Goal: Navigation & Orientation: Find specific page/section

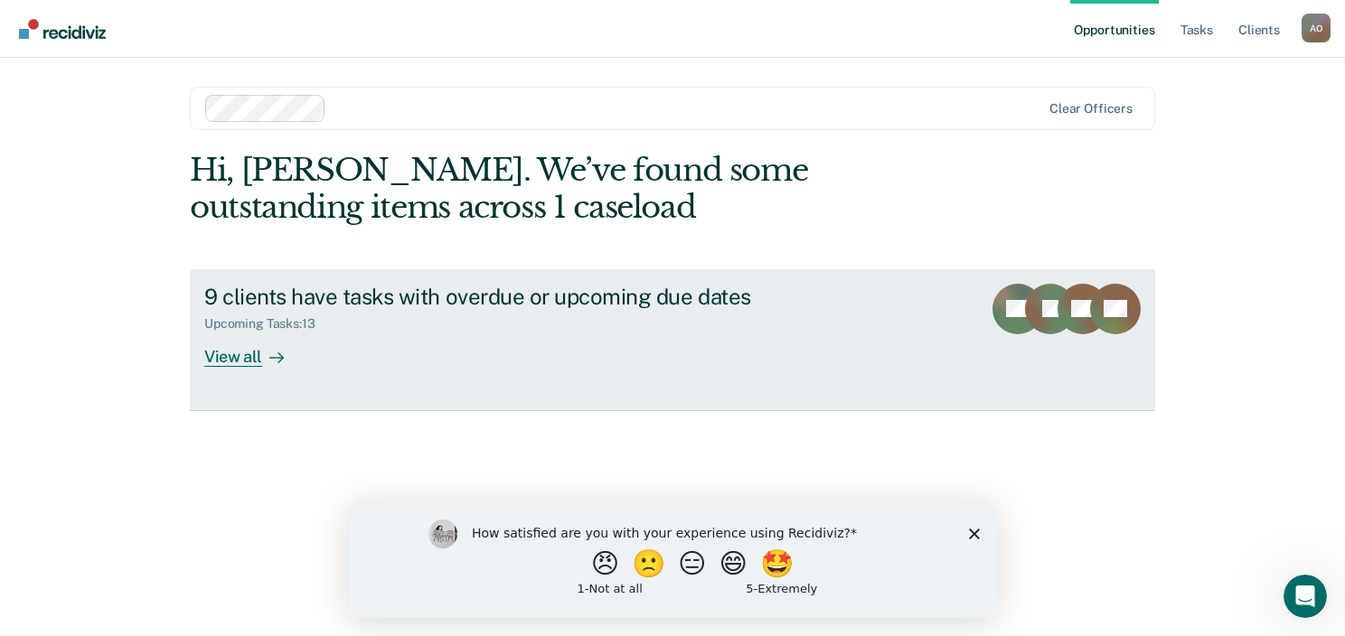
click at [230, 358] on div "View all" at bounding box center [254, 349] width 101 height 35
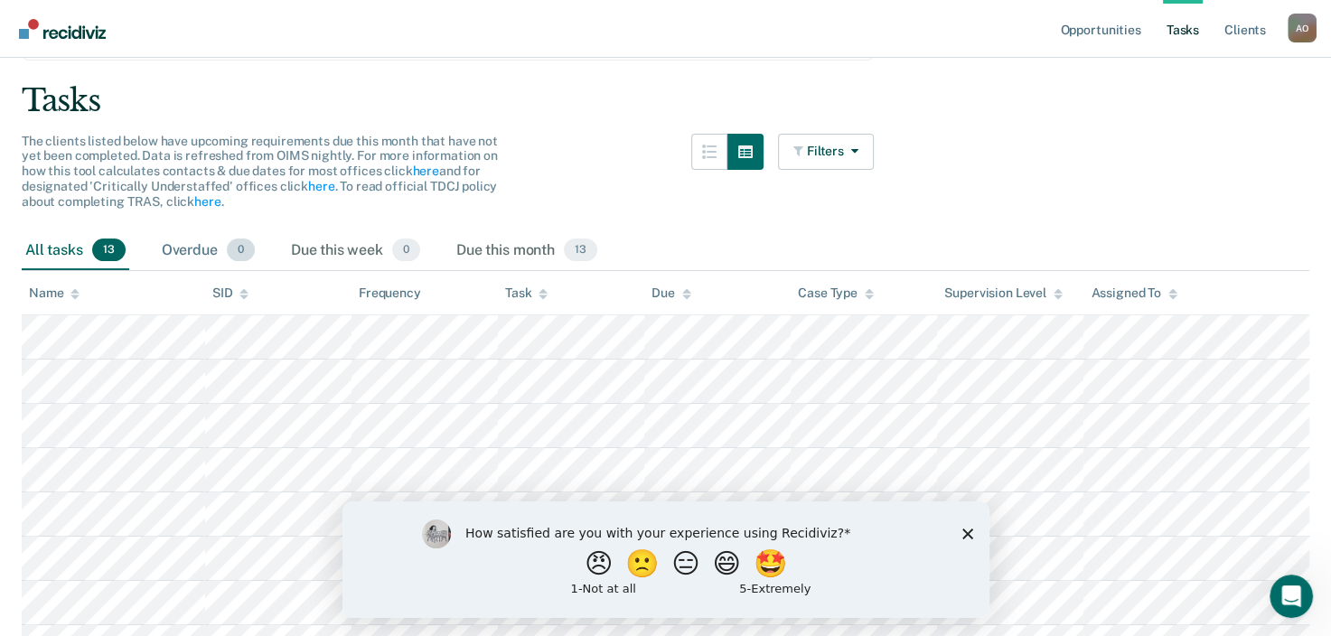
scroll to position [181, 0]
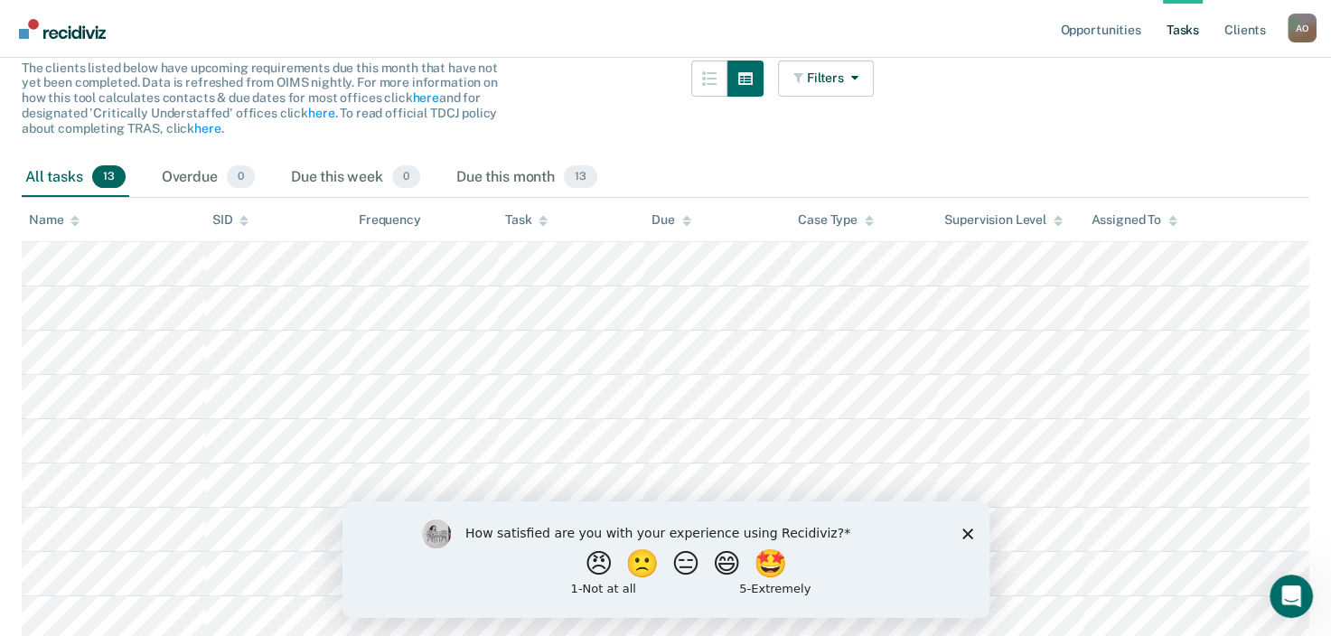
click at [962, 539] on icon "Close survey" at bounding box center [967, 533] width 11 height 11
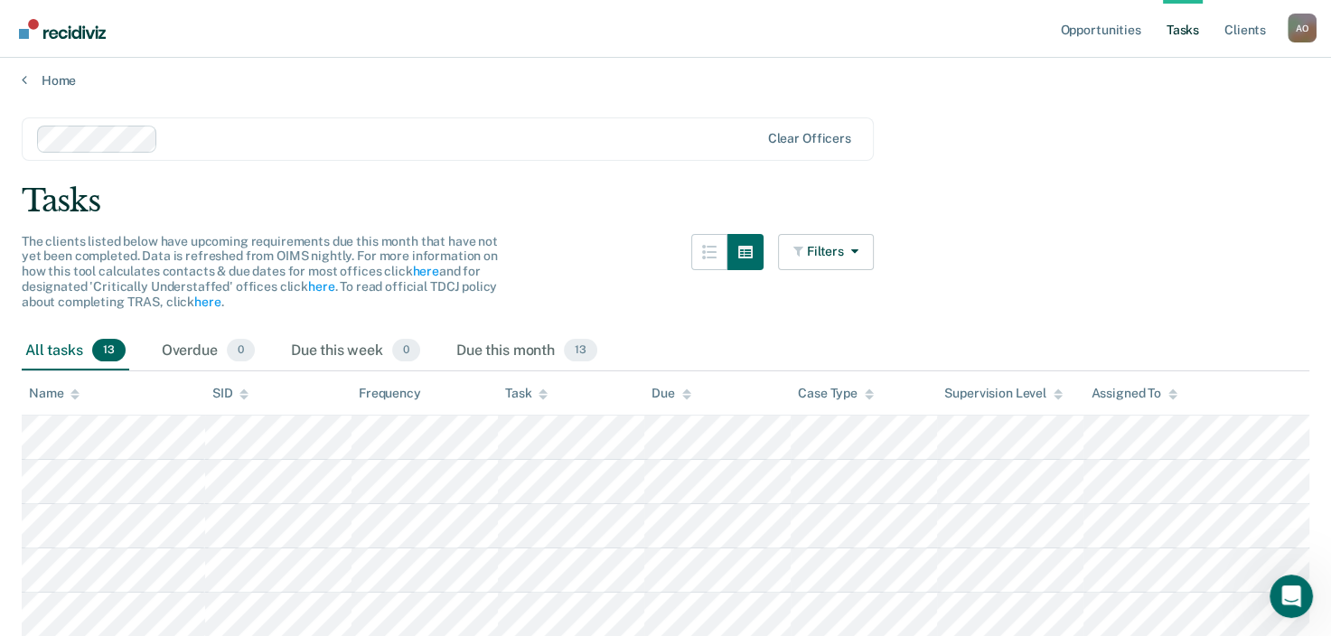
scroll to position [0, 0]
